Goal: Transaction & Acquisition: Book appointment/travel/reservation

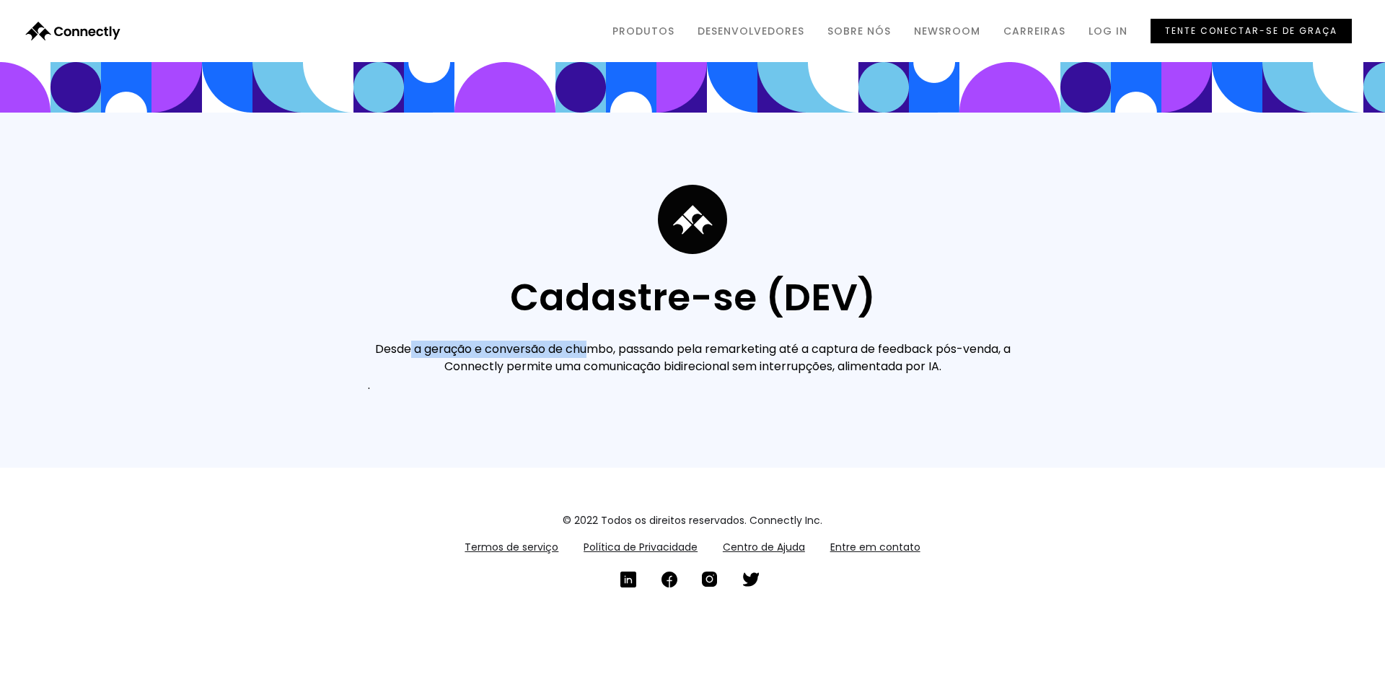
drag, startPoint x: 404, startPoint y: 342, endPoint x: 584, endPoint y: 347, distance: 180.4
click at [584, 347] on div "Desde a geração e conversão de chumbo, passando pela remarketing até a captura …" at bounding box center [692, 358] width 649 height 35
click at [589, 365] on div "Desde a geração e conversão de chumbo, passando pela remarketing até a captura …" at bounding box center [692, 358] width 649 height 35
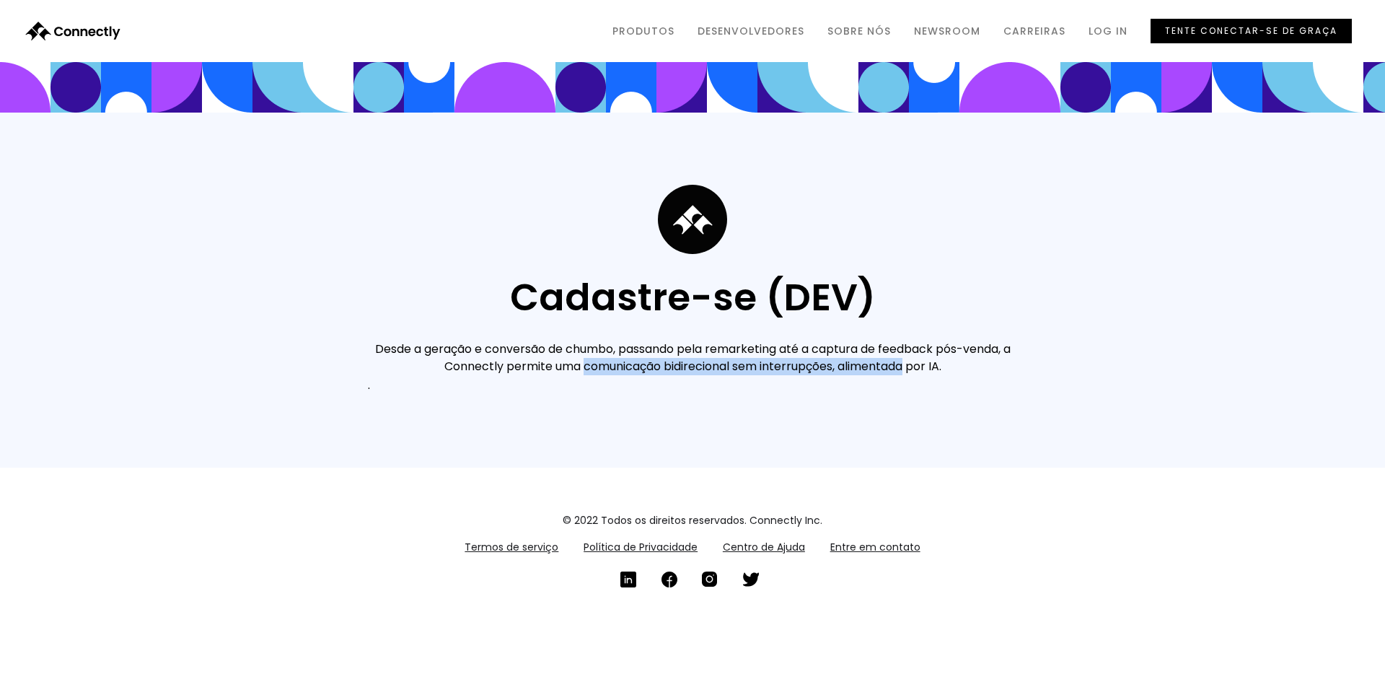
drag, startPoint x: 589, startPoint y: 365, endPoint x: 888, endPoint y: 366, distance: 299.4
click at [888, 366] on div "Desde a geração e conversão de chumbo, passando pela remarketing até a captura …" at bounding box center [692, 358] width 649 height 35
click at [921, 370] on div "Desde a geração e conversão de chumbo, passando pela remarketing até a captura …" at bounding box center [692, 358] width 649 height 35
click at [653, 22] on link "Produtos" at bounding box center [643, 30] width 85 height 27
click at [658, 25] on link "Produtos" at bounding box center [643, 30] width 85 height 27
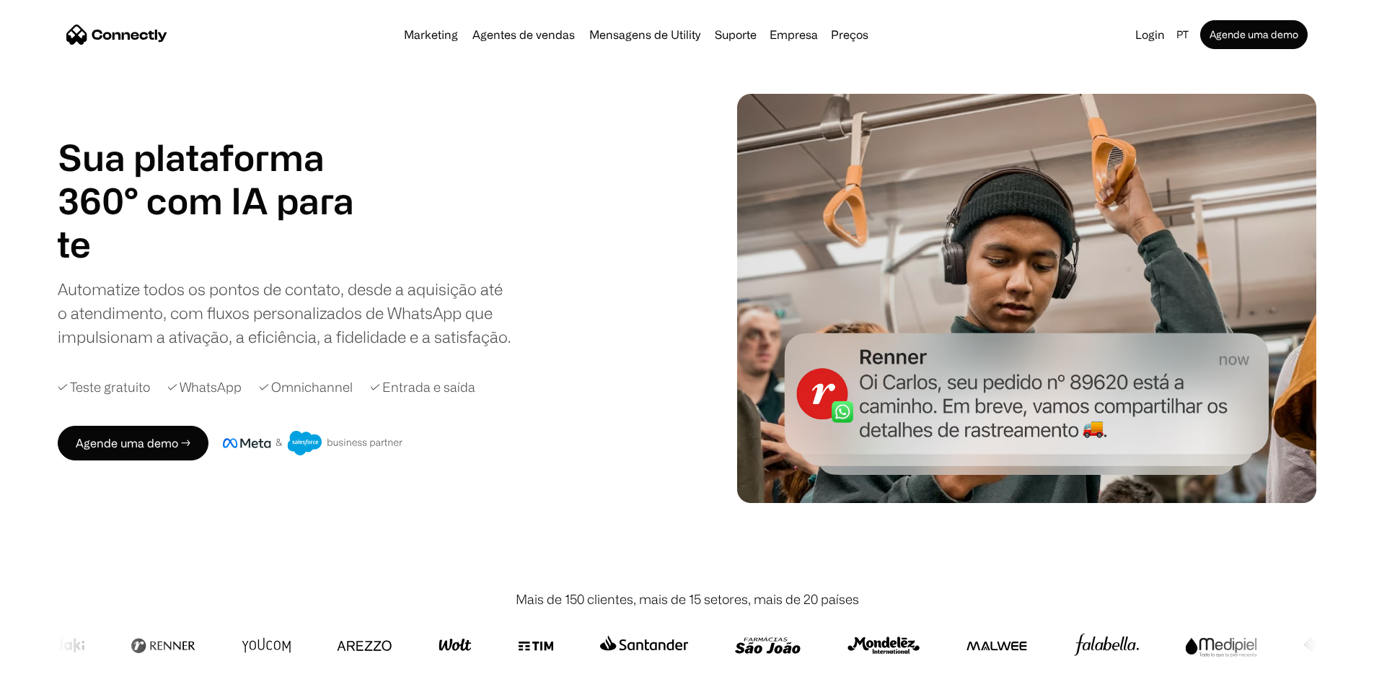
scroll to position [21, 0]
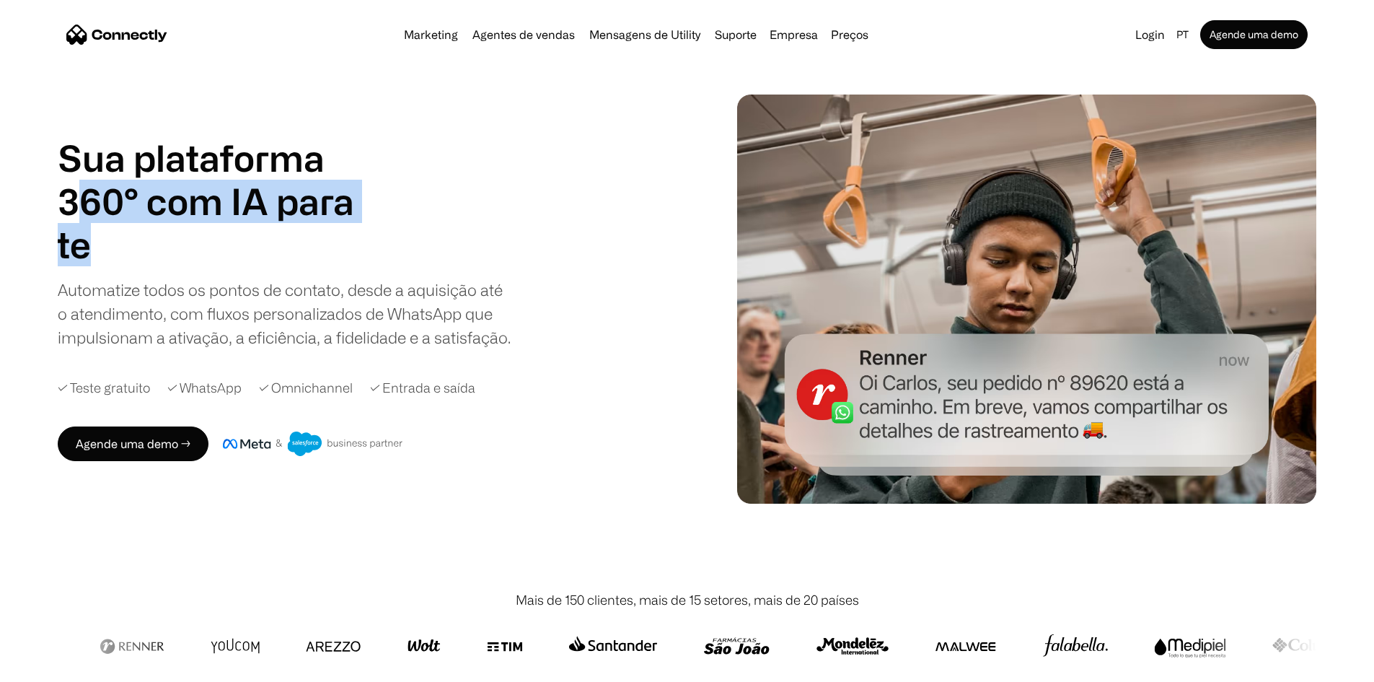
drag, startPoint x: 144, startPoint y: 201, endPoint x: 348, endPoint y: 263, distance: 214.3
click at [348, 263] on div "Sua plataforma 360° com IA para agentes de vendas suporte utility agentes de ve…" at bounding box center [224, 201] width 332 height 130
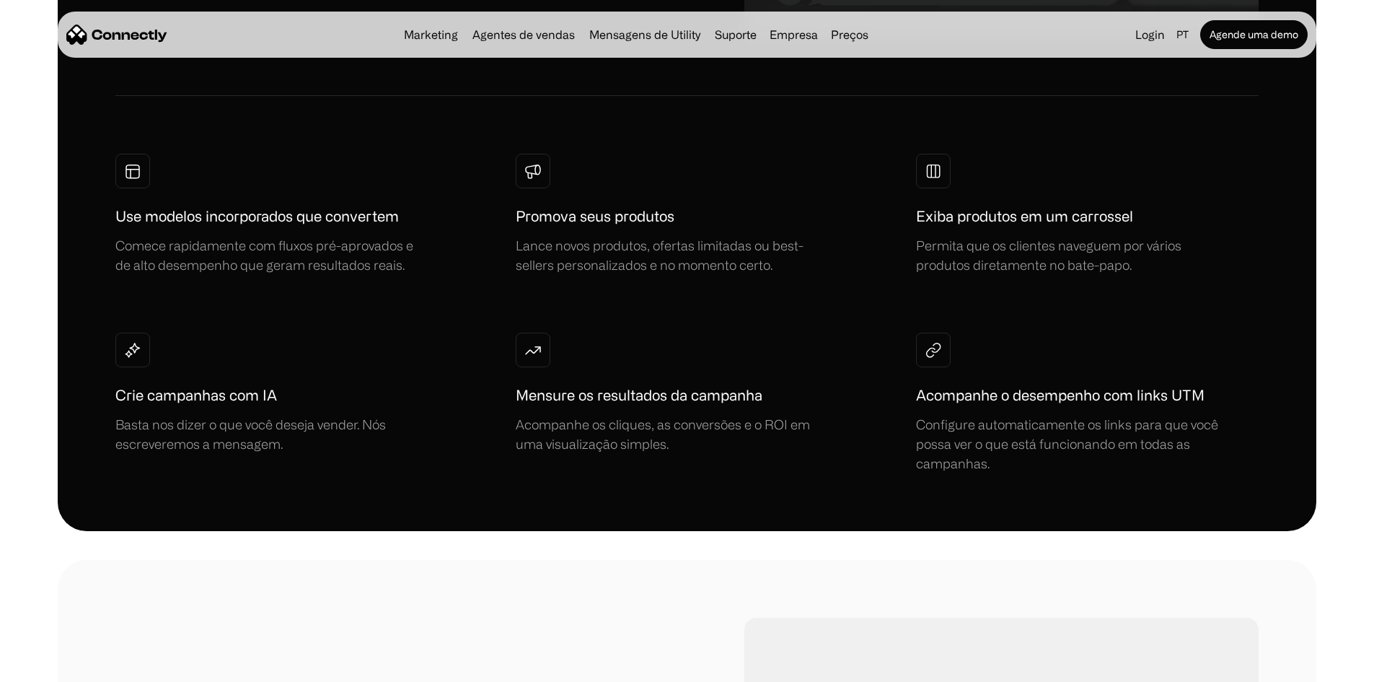
scroll to position [1237, 0]
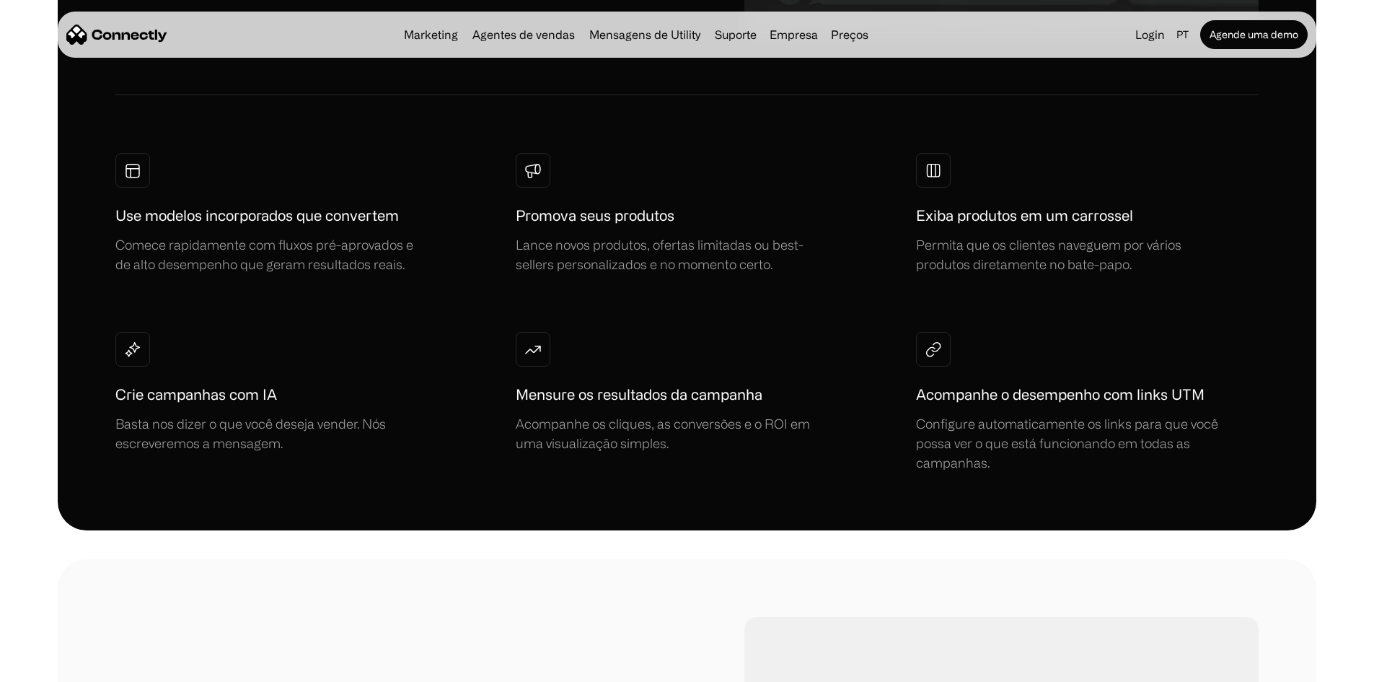
click at [258, 384] on h1 "Crie campanhas com IA" at bounding box center [196, 395] width 162 height 22
click at [195, 384] on h1 "Crie campanhas com IA" at bounding box center [196, 395] width 162 height 22
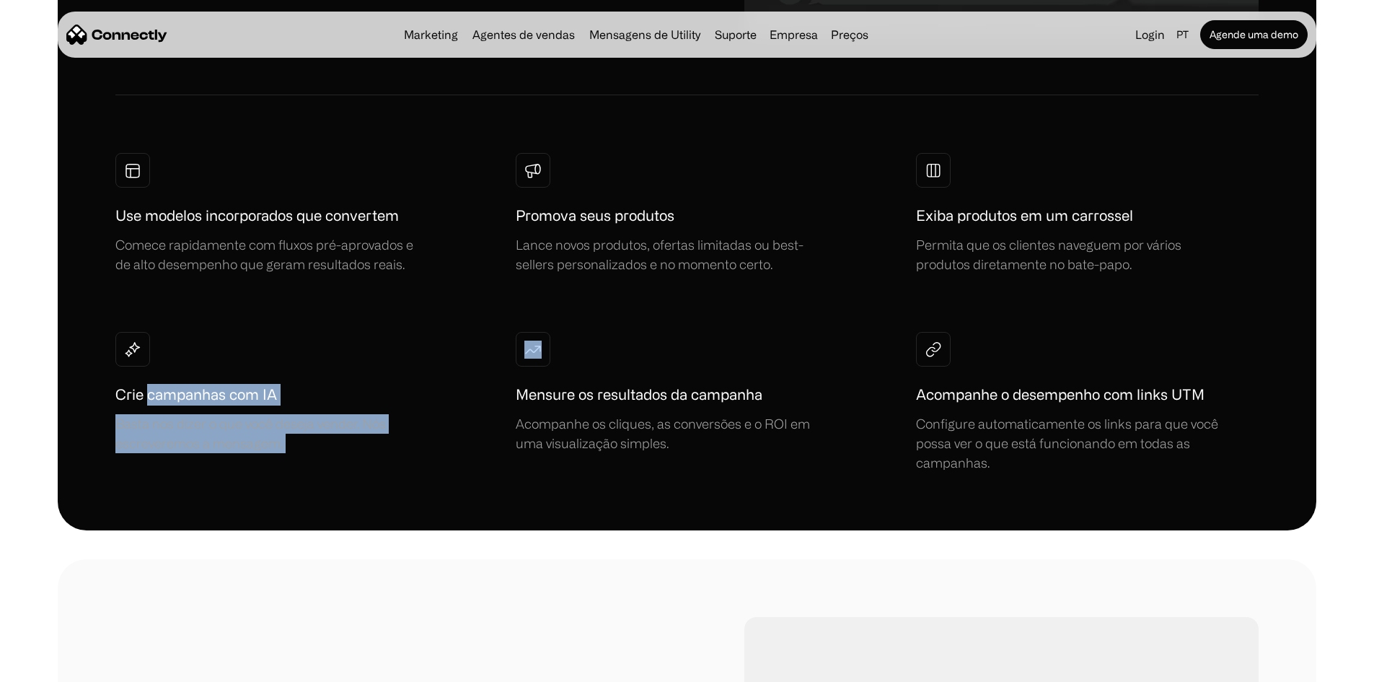
drag, startPoint x: 195, startPoint y: 343, endPoint x: 331, endPoint y: 401, distance: 148.3
click at [331, 401] on div "Crie campanhas com IA Basta nos dizer o que você deseja vender. Nós escreveremo…" at bounding box center [270, 418] width 310 height 69
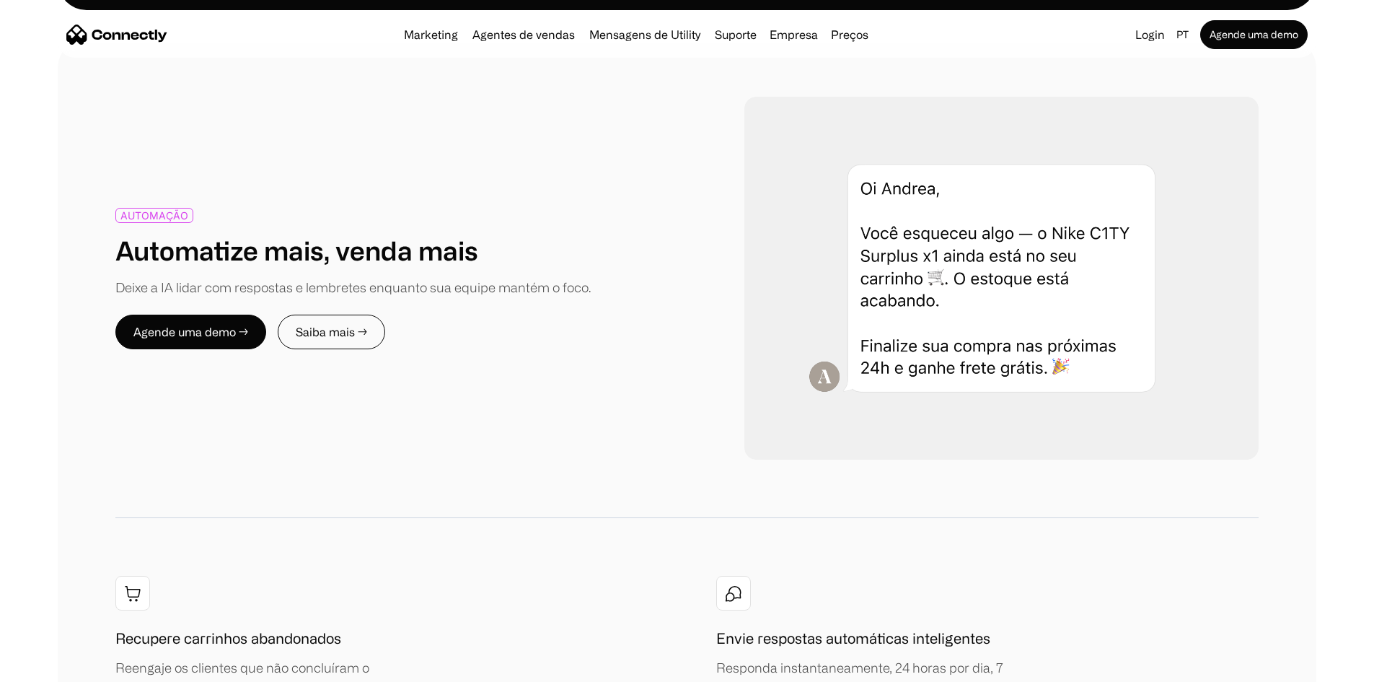
scroll to position [1755, 0]
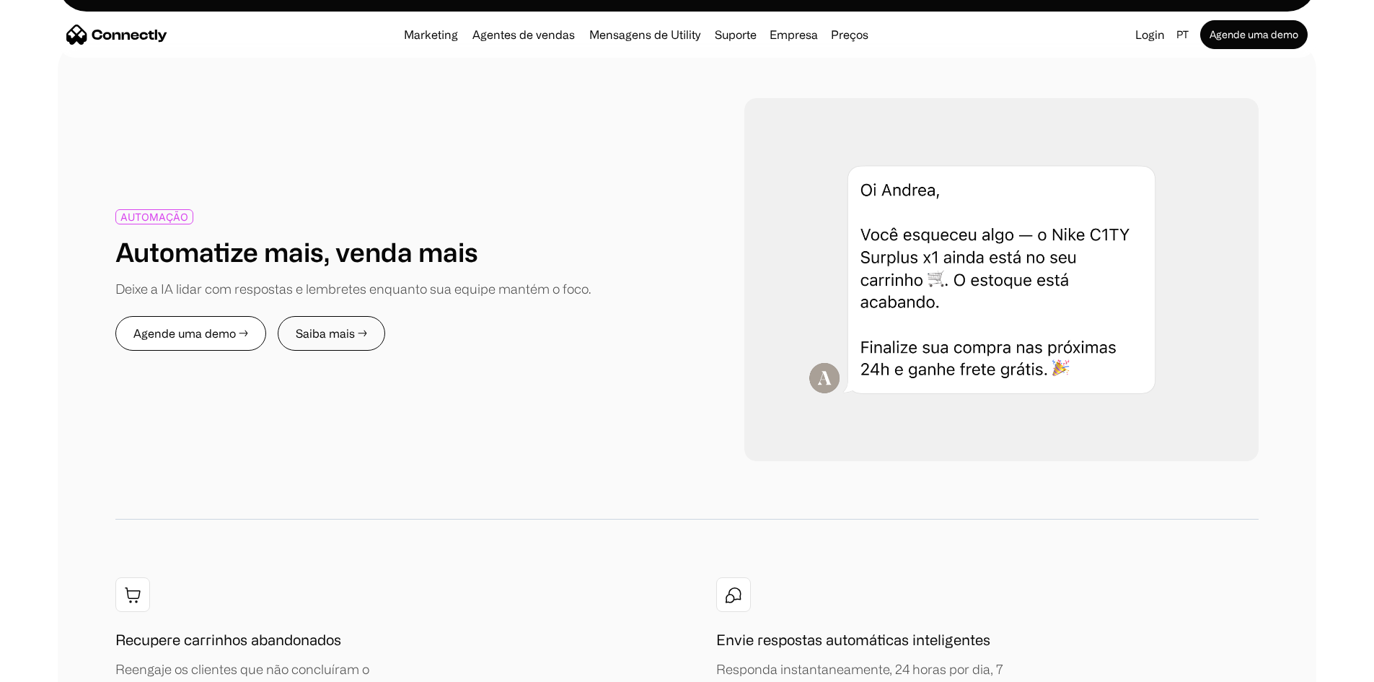
click at [211, 316] on link "Agende uma demo →" at bounding box center [190, 333] width 151 height 35
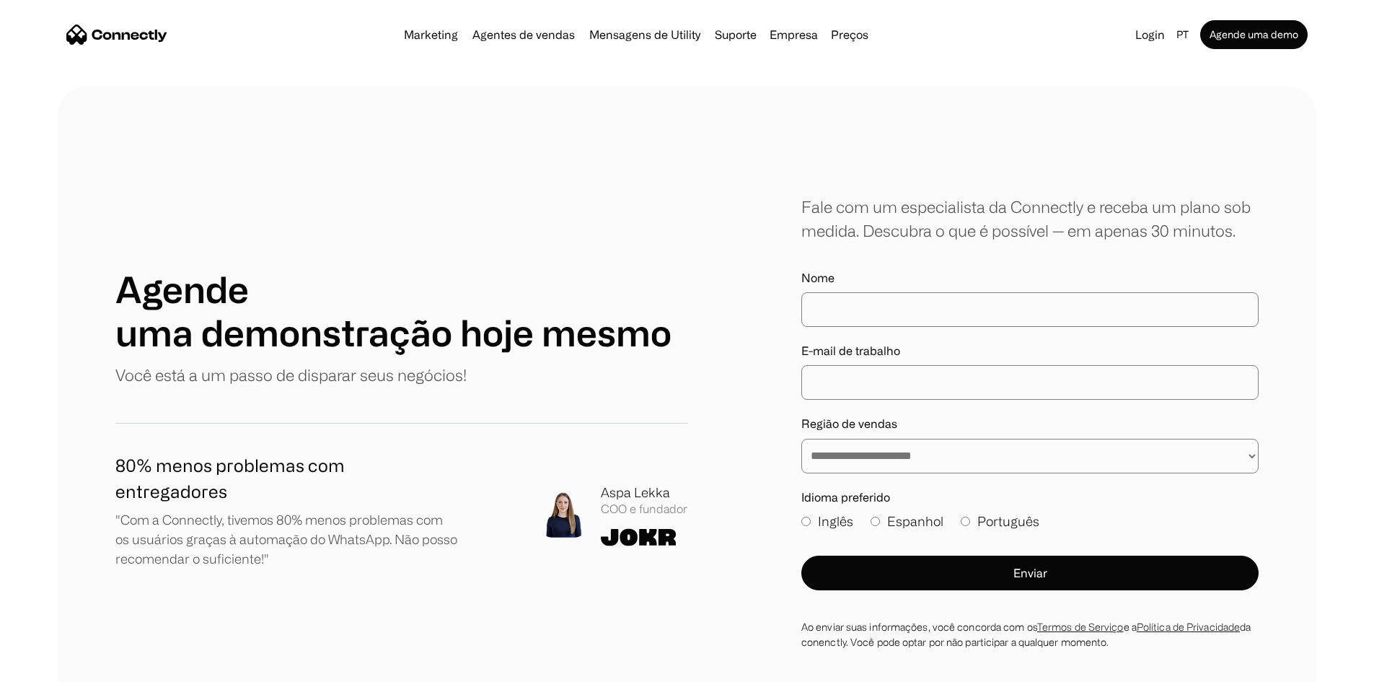
click at [875, 327] on input "Nome" at bounding box center [1030, 309] width 457 height 35
click at [886, 327] on input "Nome" at bounding box center [1030, 309] width 457 height 35
type input "**********"
type input "*****"
type input "**********"
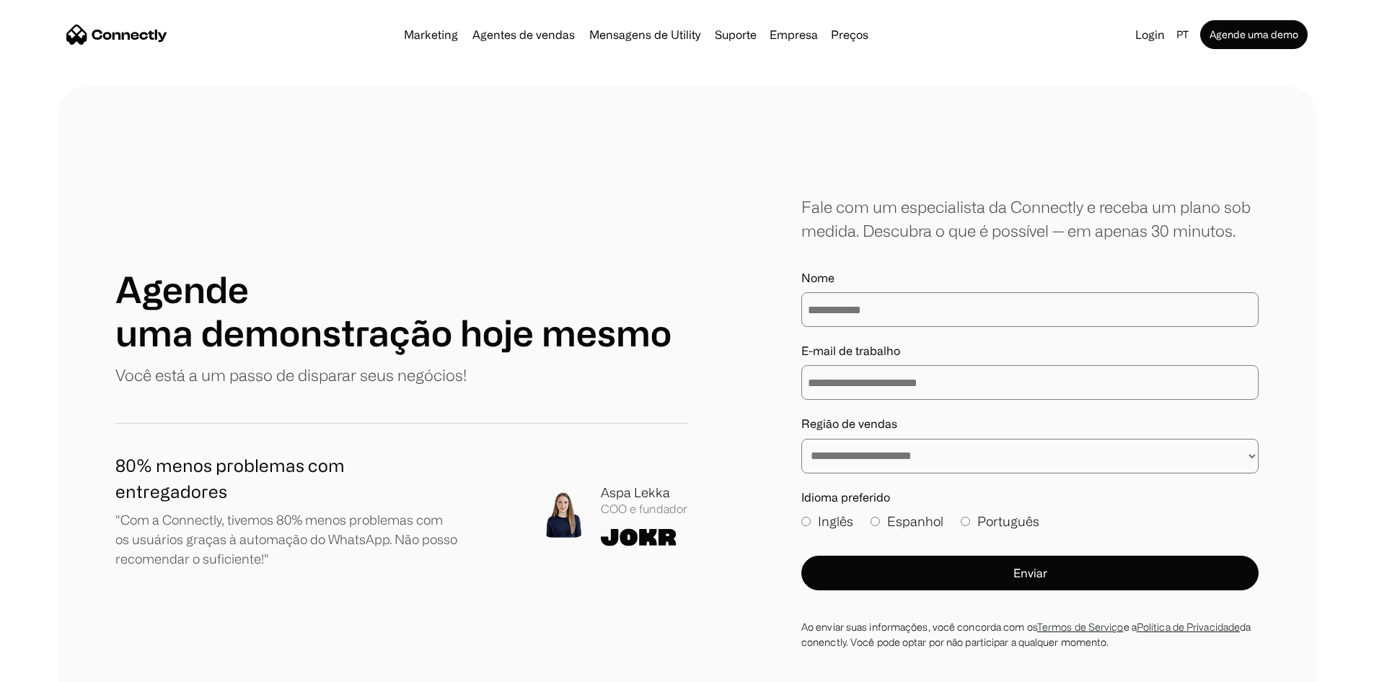
click at [862, 473] on select "**********" at bounding box center [1030, 456] width 457 height 35
select select "******"
click at [802, 473] on select "**********" at bounding box center [1030, 456] width 457 height 35
click at [885, 531] on label "Espanhol" at bounding box center [907, 520] width 73 height 19
click at [961, 531] on label "Português" at bounding box center [1000, 520] width 79 height 19
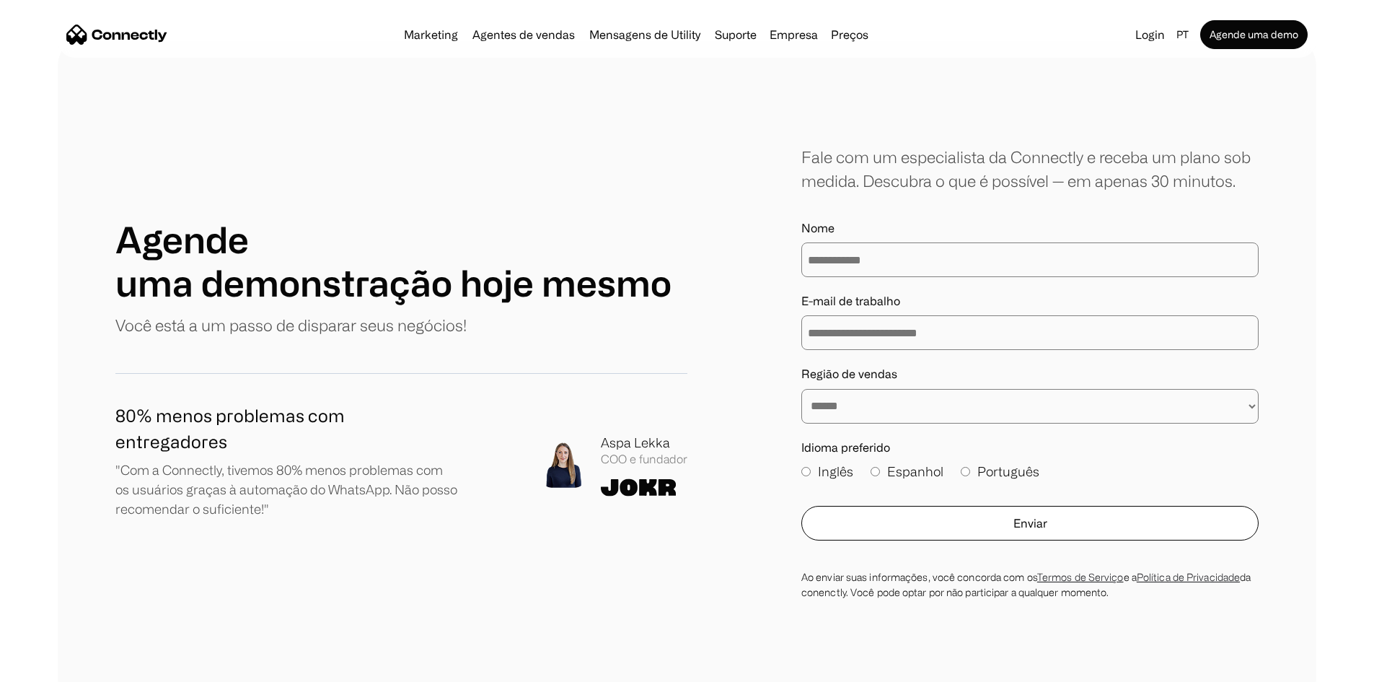
scroll to position [50, 0]
click at [966, 540] on button "Enviar" at bounding box center [1030, 522] width 457 height 35
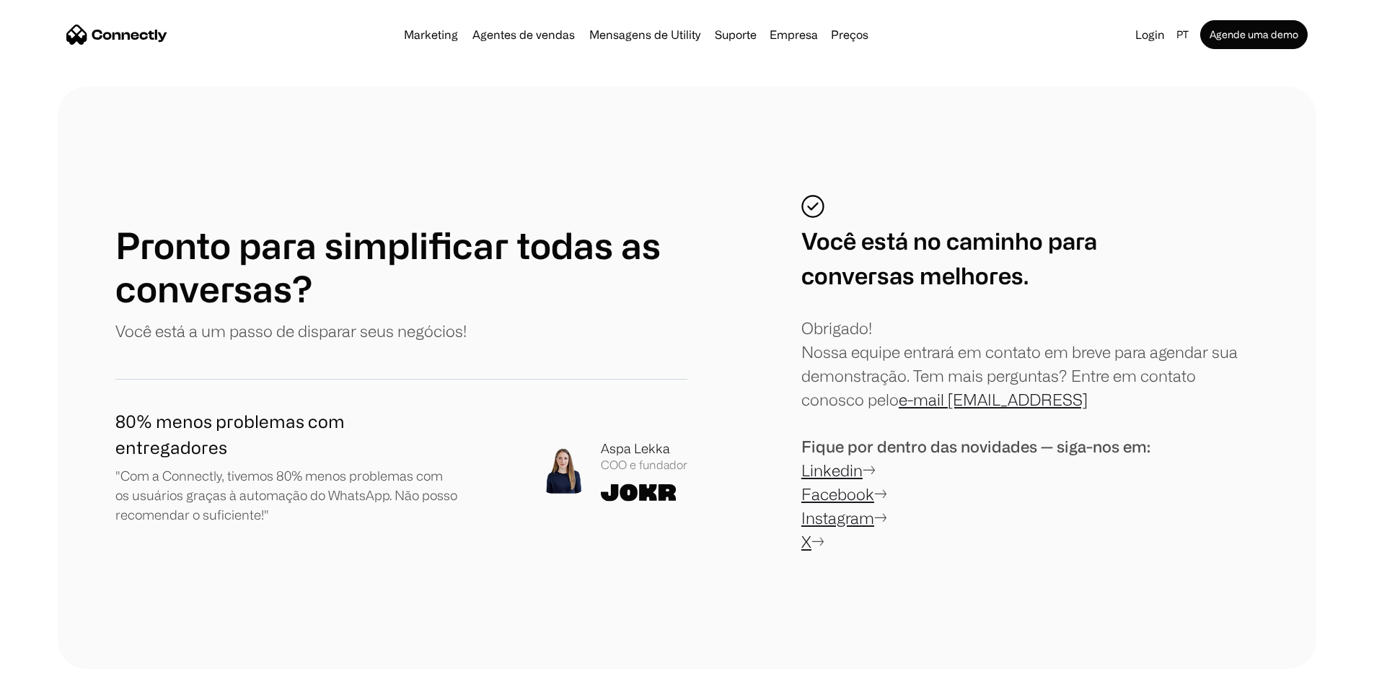
click at [640, 501] on img at bounding box center [639, 492] width 76 height 18
click at [636, 458] on div "Aspa Lekka" at bounding box center [644, 448] width 87 height 19
click at [507, 37] on link "Agentes de vendas" at bounding box center [524, 35] width 114 height 12
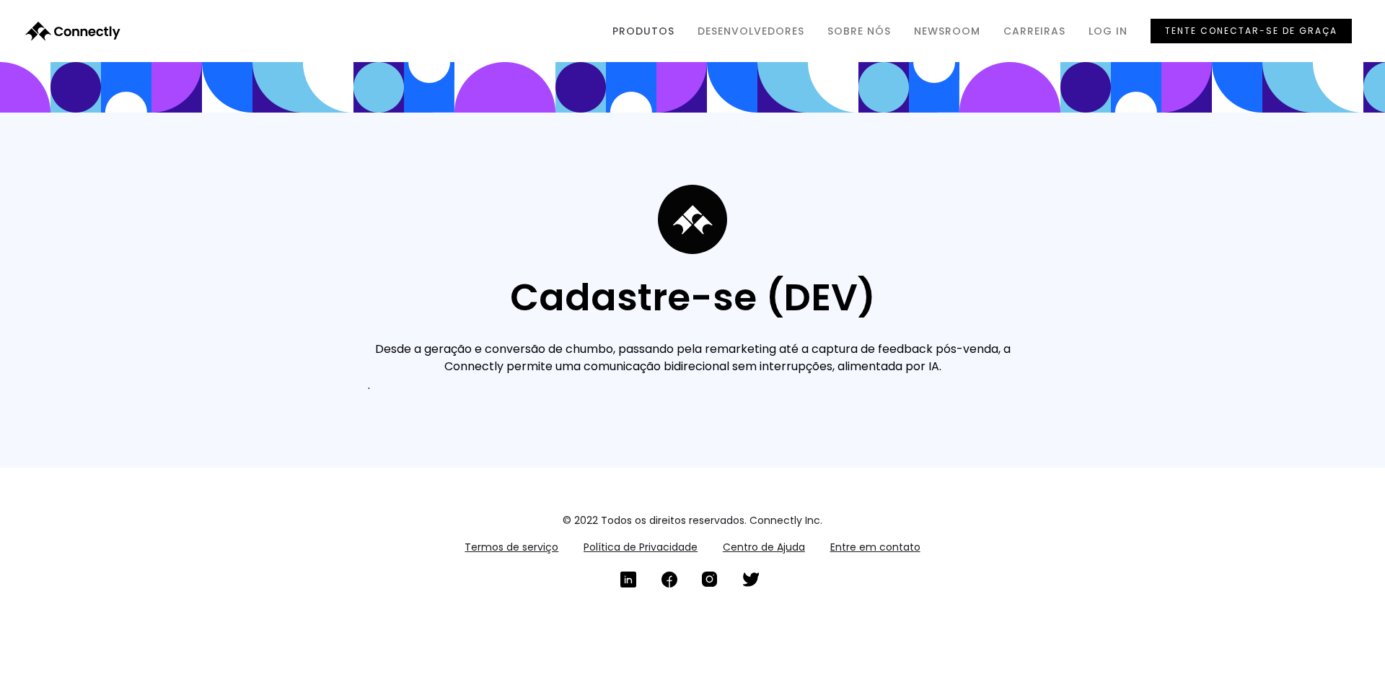
click at [664, 30] on link "Produtos" at bounding box center [643, 30] width 85 height 27
